Goal: Information Seeking & Learning: Learn about a topic

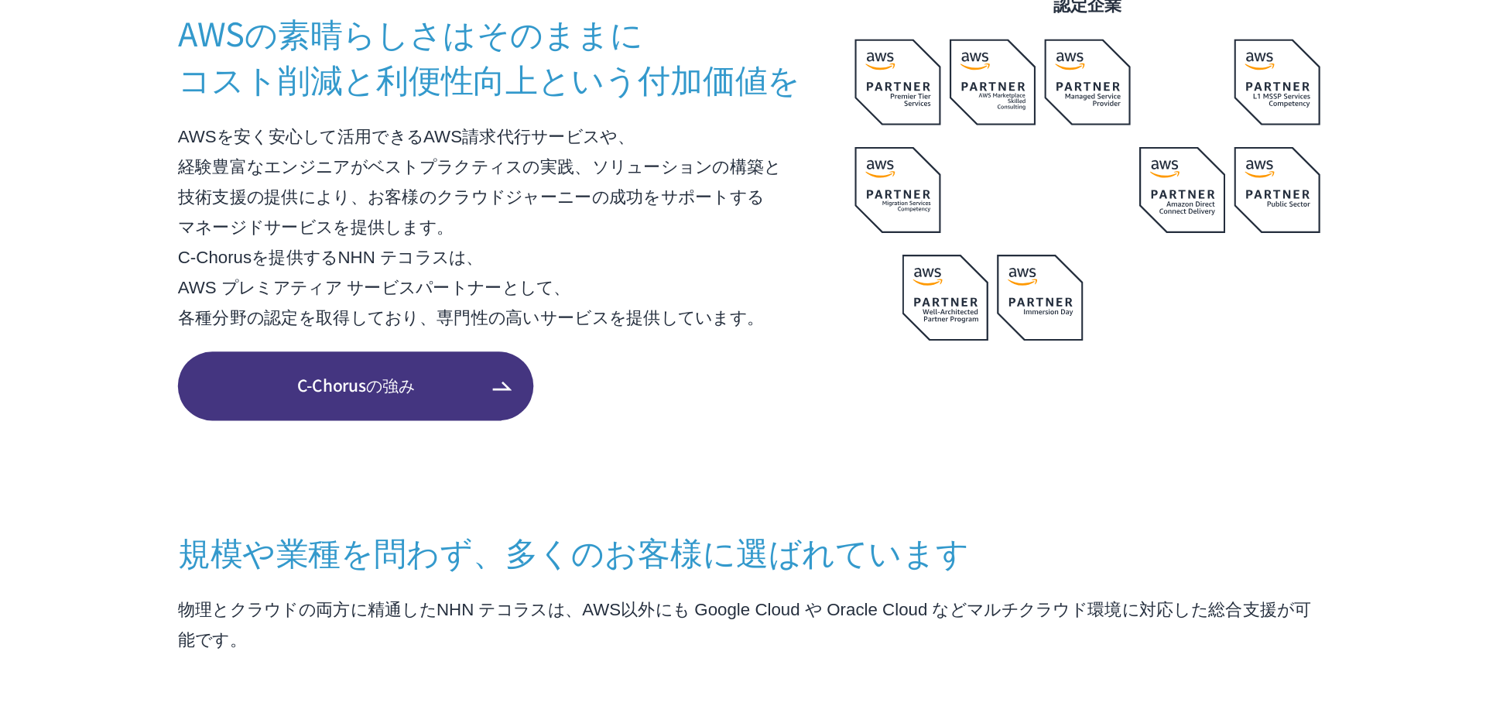
scroll to position [889, 0]
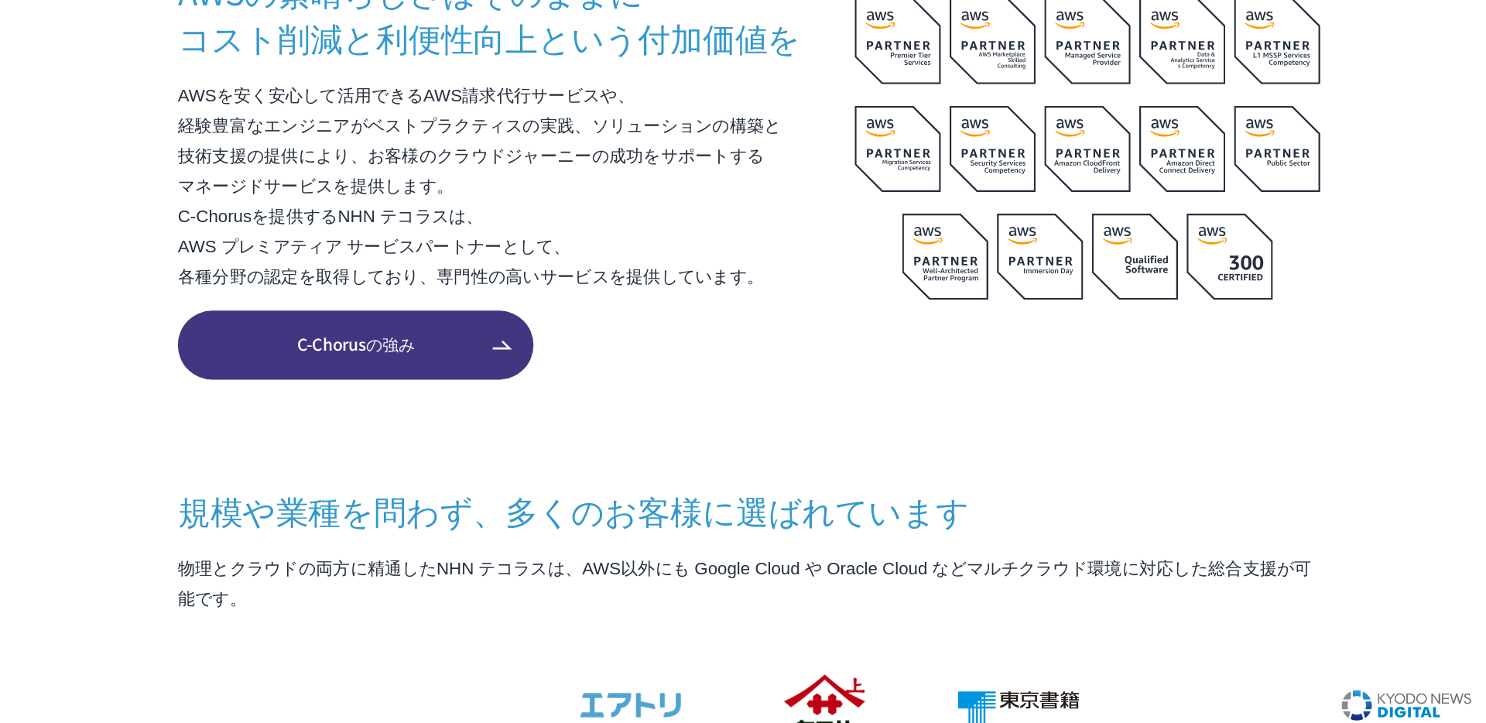
click at [562, 447] on link "C-Chorusの強み" at bounding box center [460, 452] width 255 height 50
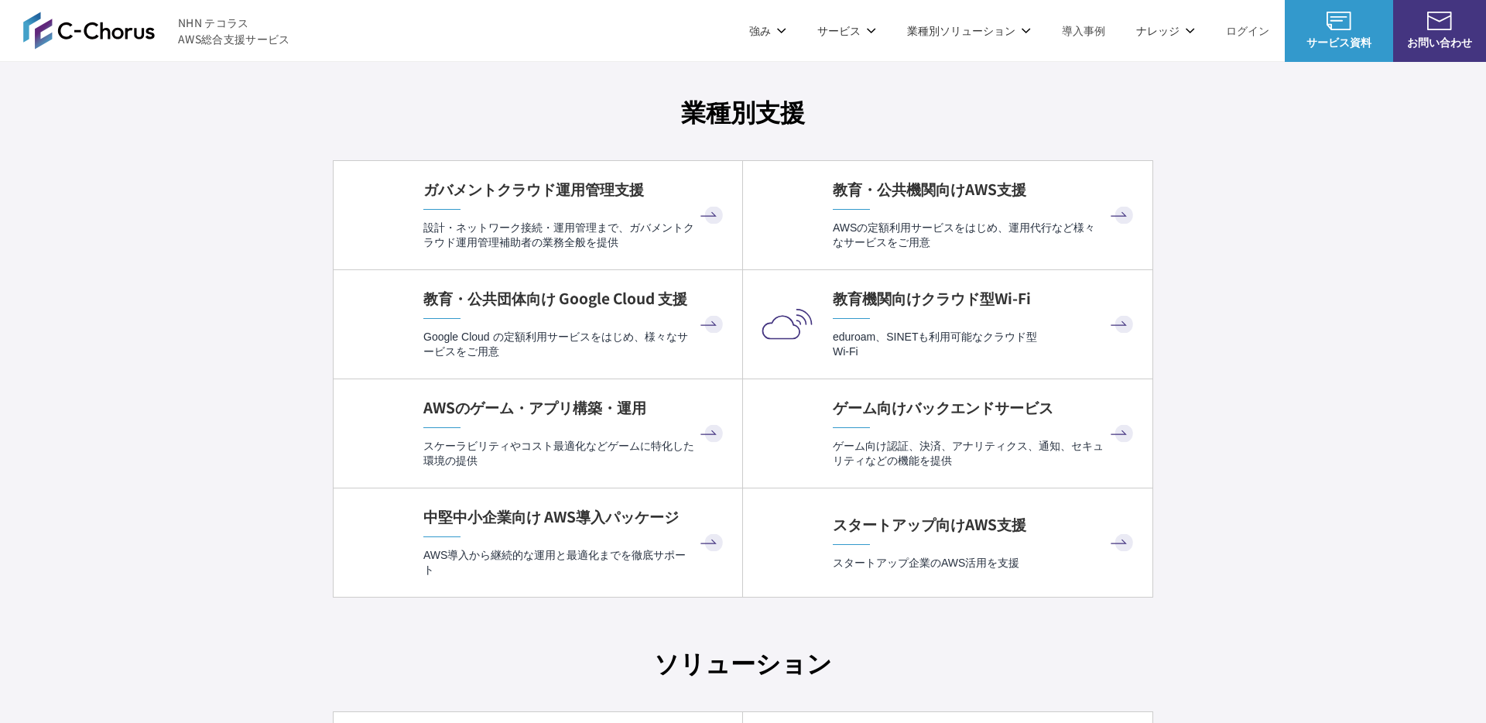
scroll to position [4086, 0]
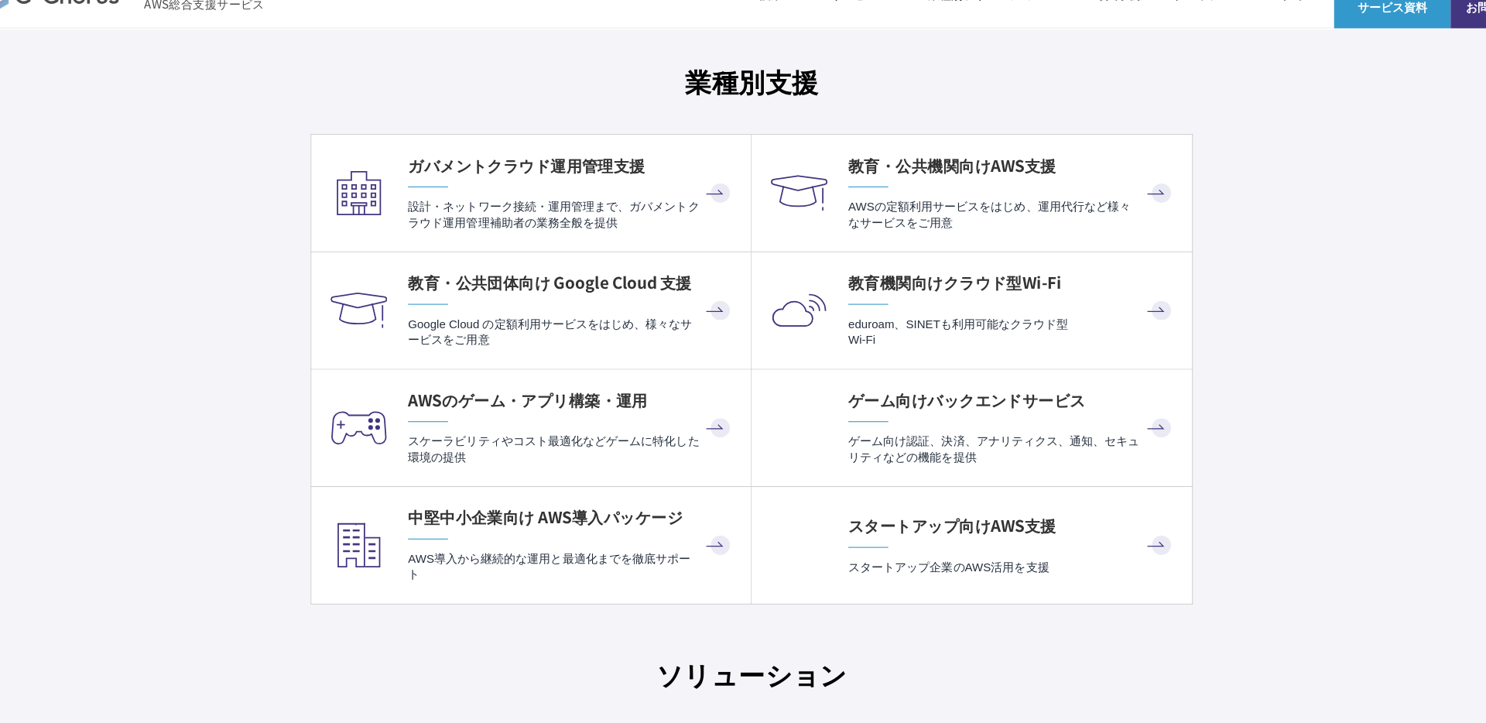
click at [936, 417] on h4 "ゲーム向けバックエンドサービス" at bounding box center [985, 408] width 304 height 21
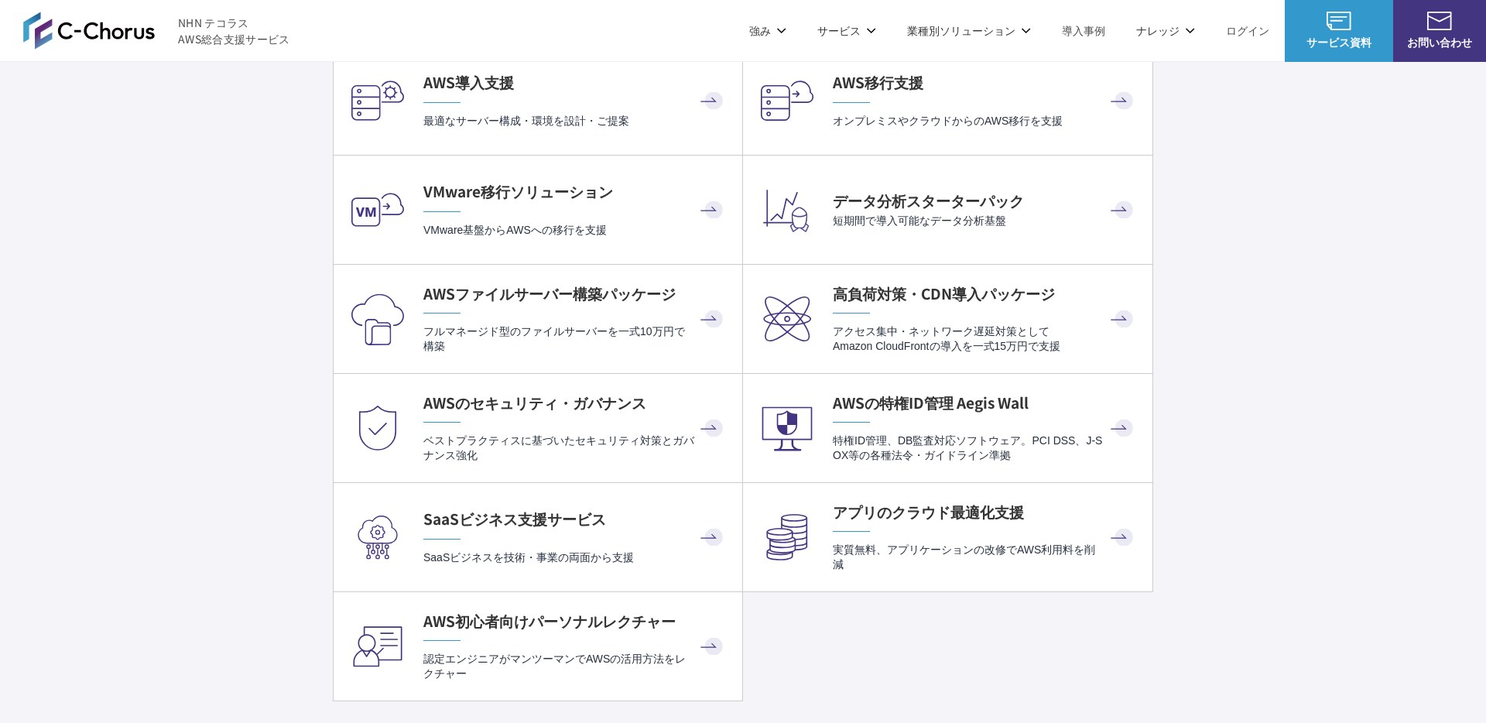
scroll to position [3432, 0]
click at [482, 529] on div "SaaSビジネス支援サービス SaaSビジネスを技術・事業の両面から支援" at bounding box center [574, 536] width 303 height 57
